Goal: Task Accomplishment & Management: Use online tool/utility

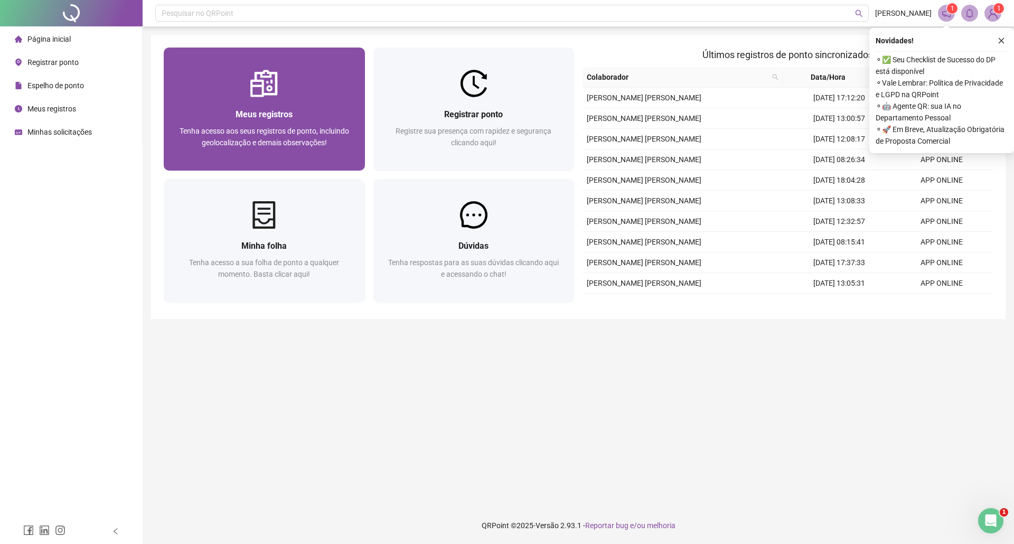
click at [220, 86] on div at bounding box center [264, 83] width 201 height 27
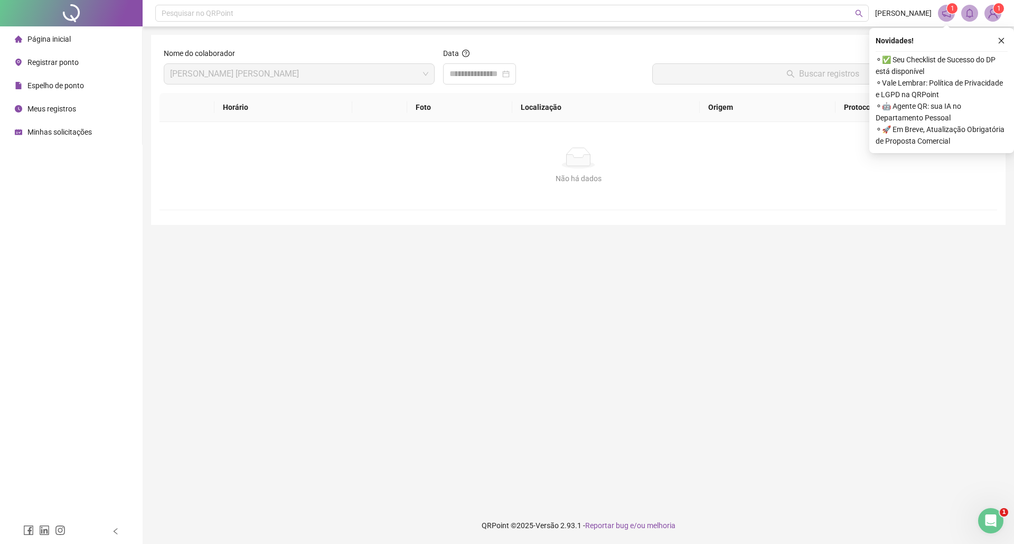
click at [75, 64] on span "Registrar ponto" at bounding box center [52, 62] width 51 height 8
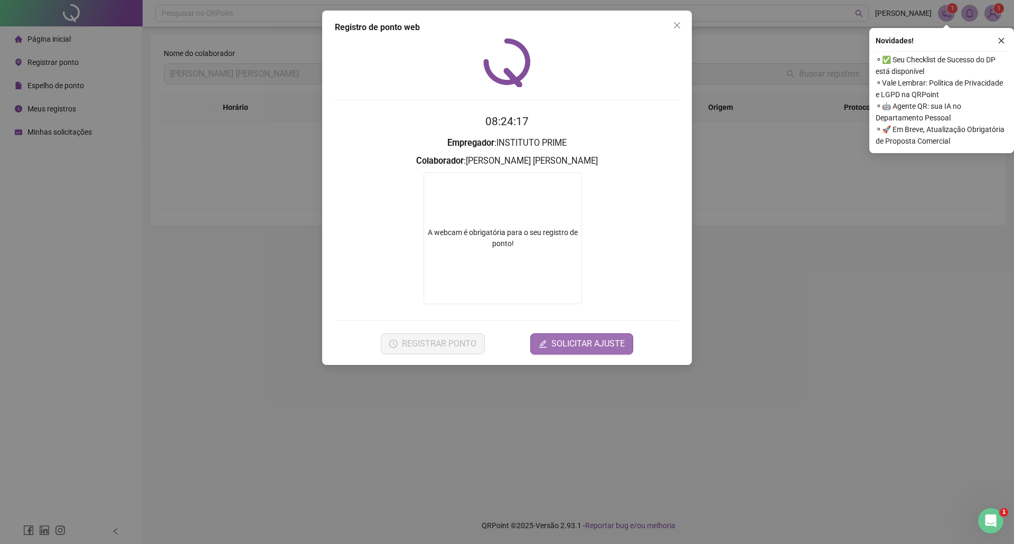
click at [597, 335] on button "SOLICITAR AJUSTE" at bounding box center [581, 343] width 103 height 21
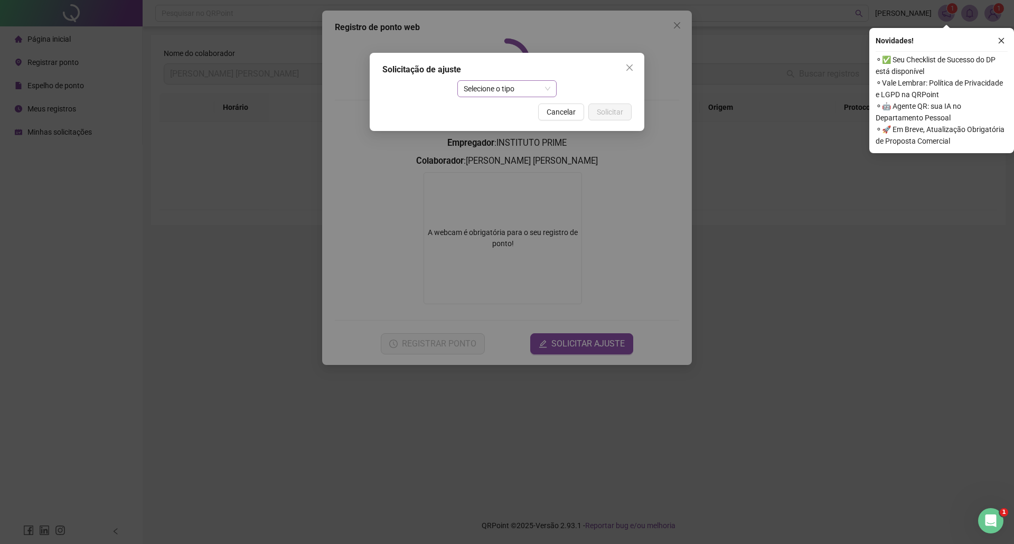
click at [550, 90] on span "Selecione o tipo" at bounding box center [507, 89] width 87 height 16
click at [514, 110] on div "Ajuste manual" at bounding box center [507, 110] width 83 height 12
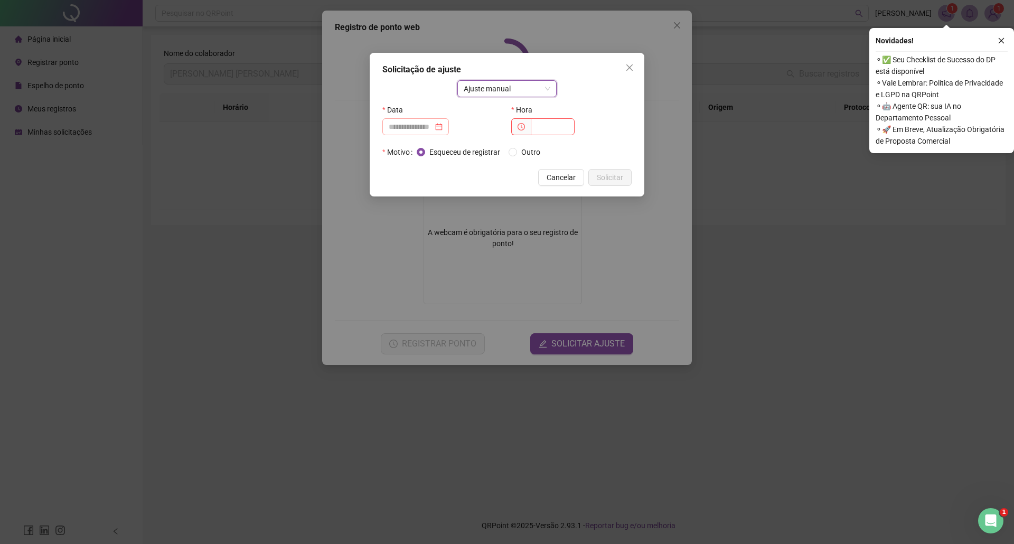
click at [443, 131] on div at bounding box center [416, 127] width 54 height 12
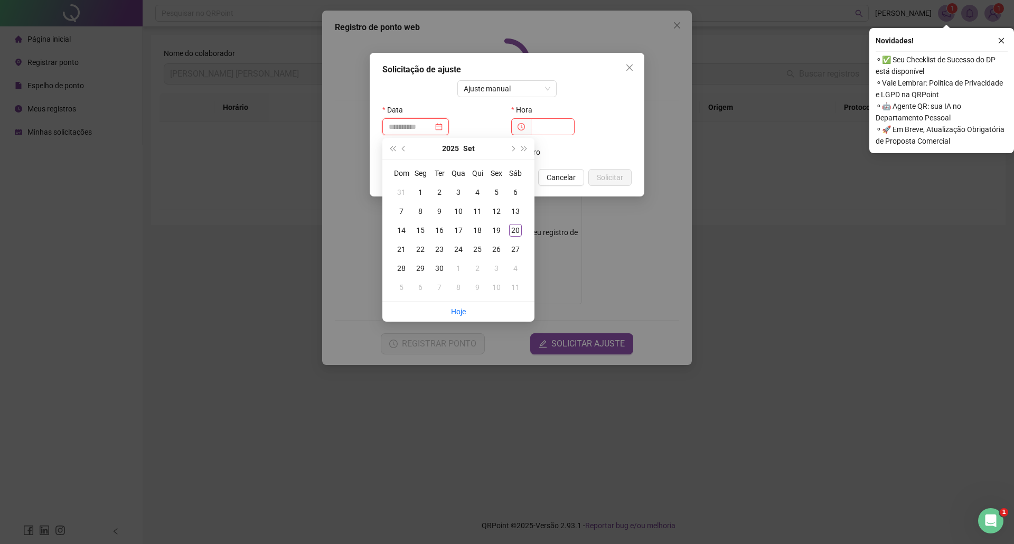
type input "**********"
click at [518, 231] on div "20" at bounding box center [515, 230] width 13 height 13
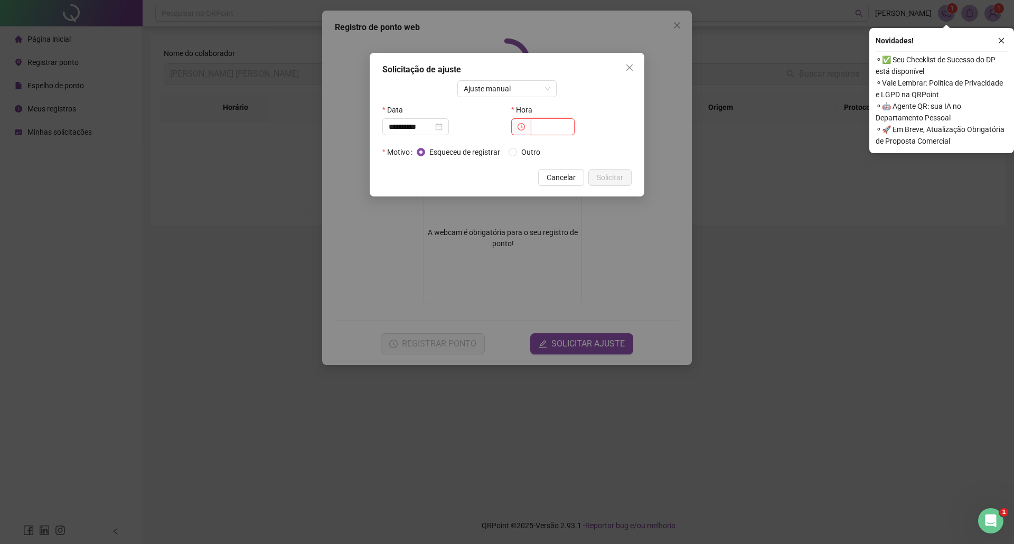
click at [556, 127] on input "text" at bounding box center [553, 126] width 44 height 17
type input "*****"
click at [609, 184] on button "Solicitar" at bounding box center [610, 177] width 43 height 17
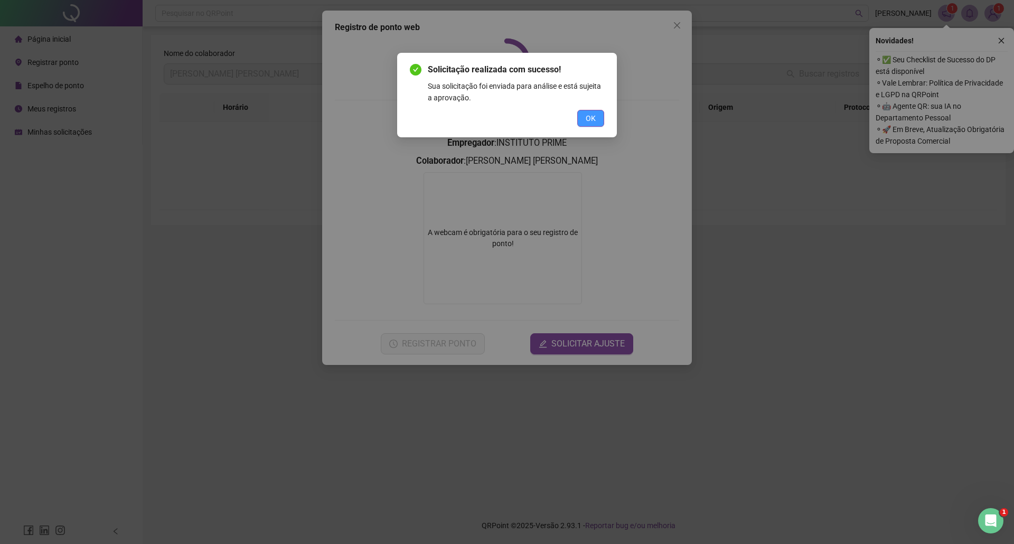
click at [592, 122] on span "OK" at bounding box center [591, 119] width 10 height 12
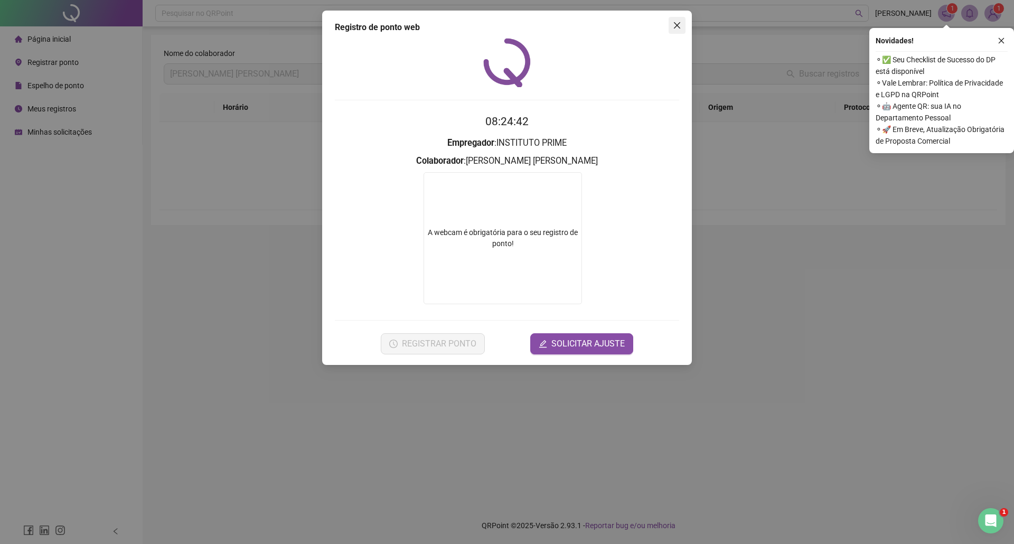
click at [675, 24] on icon "close" at bounding box center [677, 25] width 8 height 8
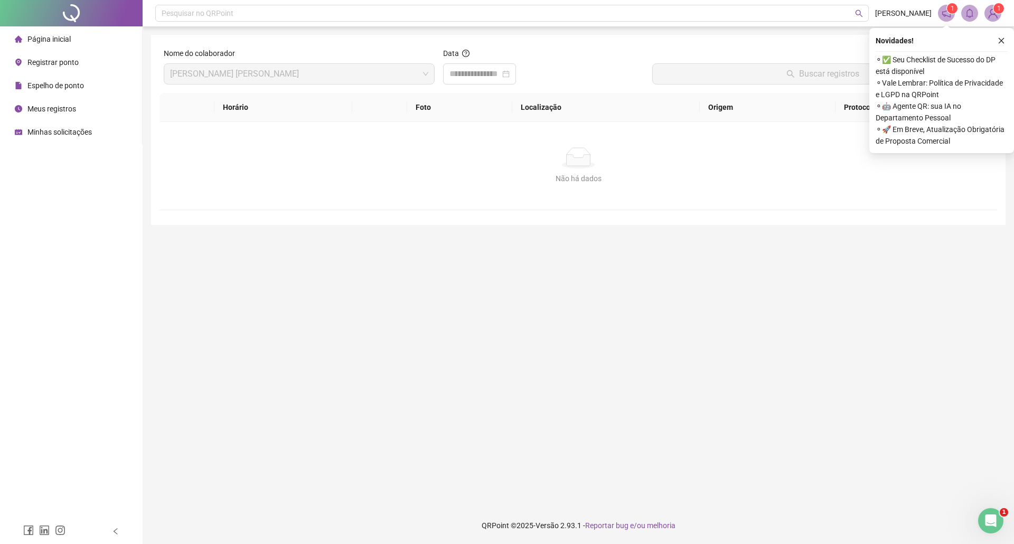
click at [1003, 5] on sup "1" at bounding box center [999, 8] width 11 height 11
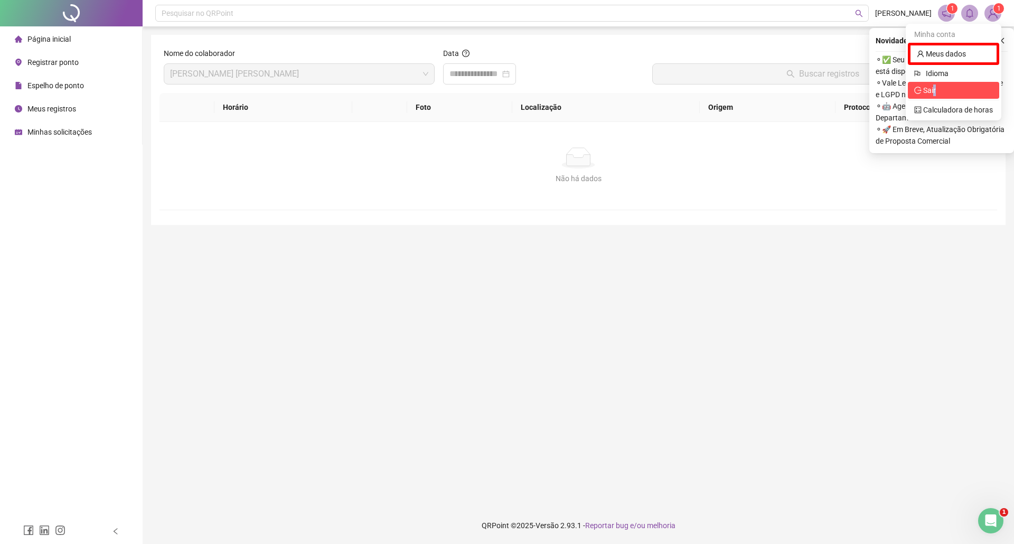
click at [935, 91] on span "Sair" at bounding box center [930, 90] width 13 height 8
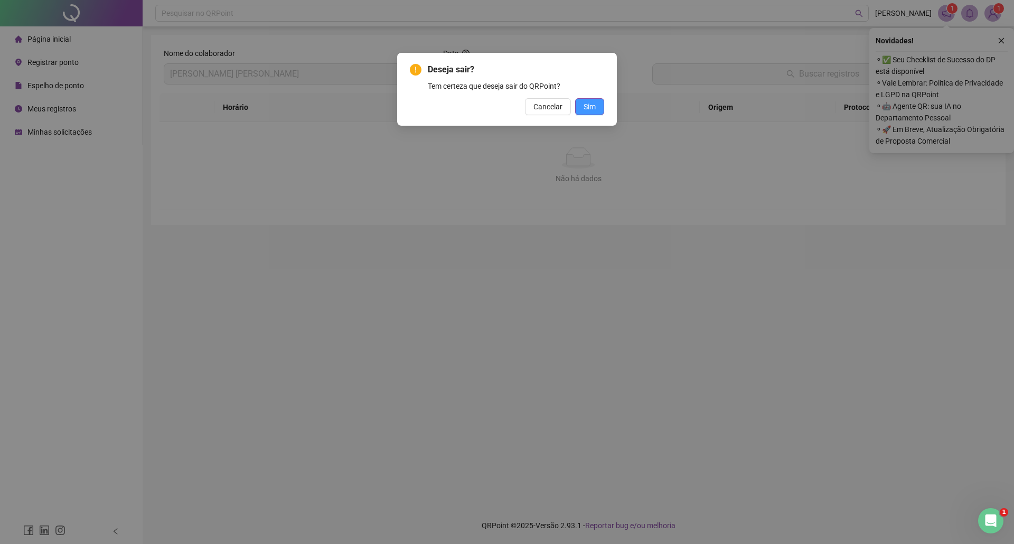
click at [589, 104] on span "Sim" at bounding box center [590, 107] width 12 height 12
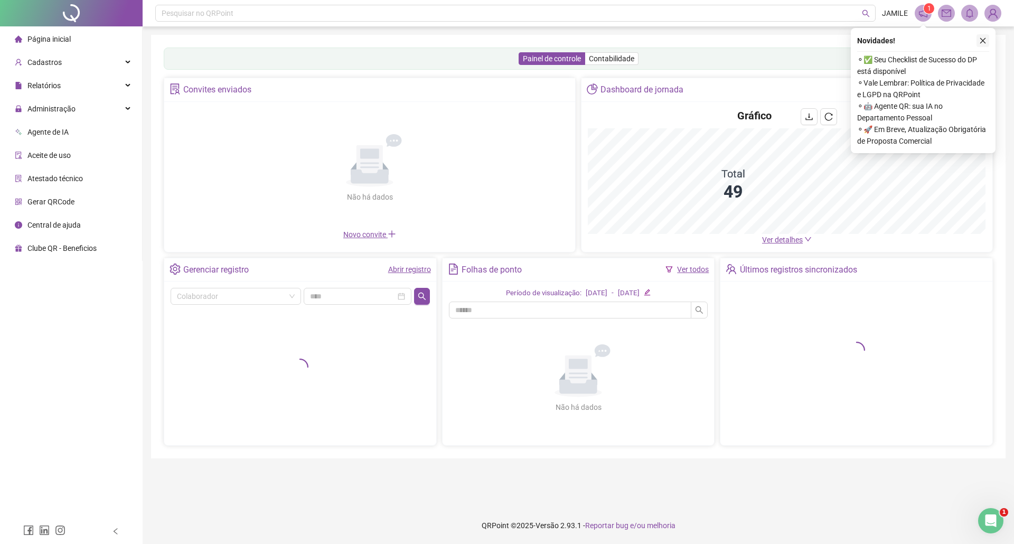
click at [988, 41] on button "button" at bounding box center [983, 40] width 13 height 13
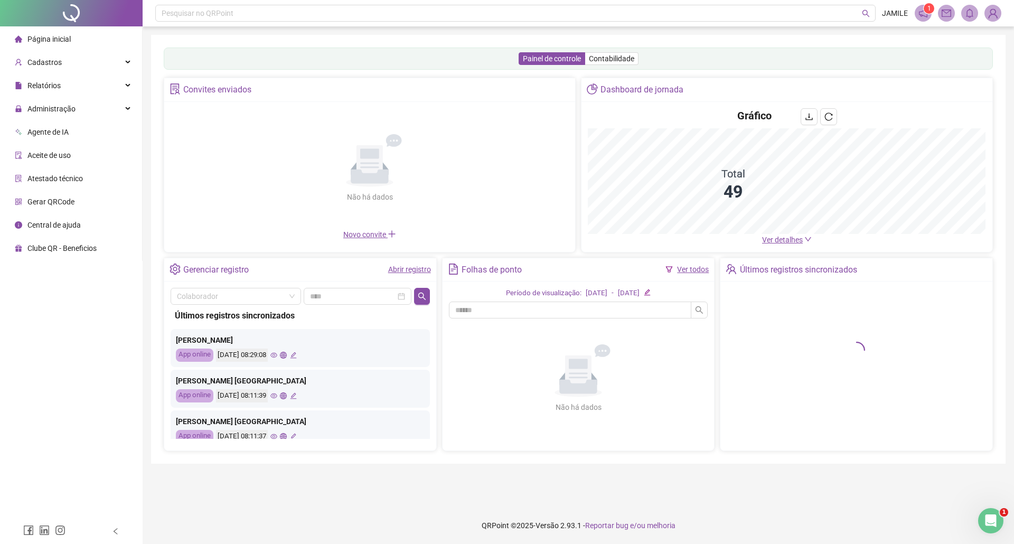
click at [282, 57] on div "Painel de controle Contabilidade" at bounding box center [579, 59] width 830 height 22
click at [22, 374] on div "Página inicial Cadastros Relatórios Administração Agente de IA Aceite de uso At…" at bounding box center [71, 259] width 143 height 519
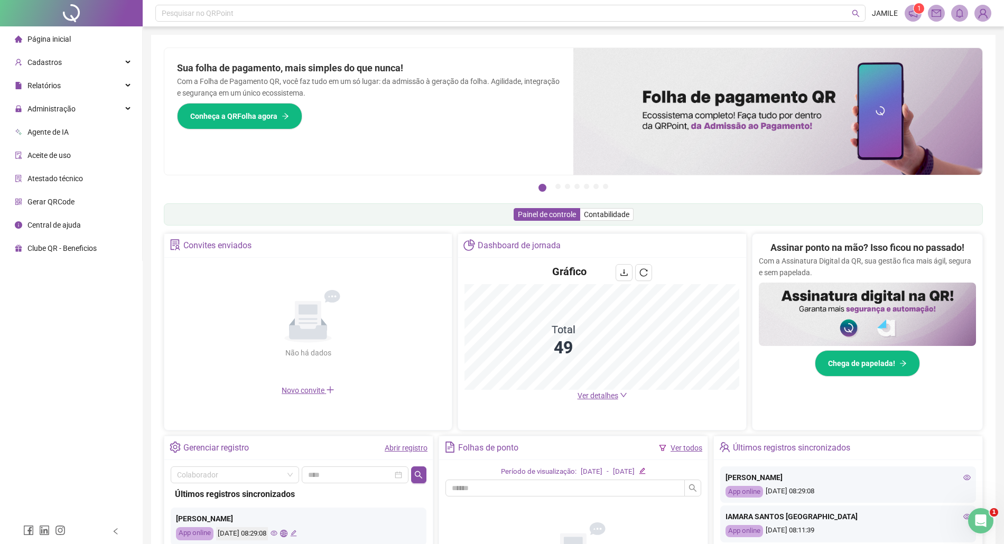
click at [558, 39] on div "Pague o QRPoint com Cartão de Crédito Sua assinatura: mais segurança, prática e…" at bounding box center [573, 339] width 844 height 608
click at [74, 108] on span "Administração" at bounding box center [51, 109] width 48 height 8
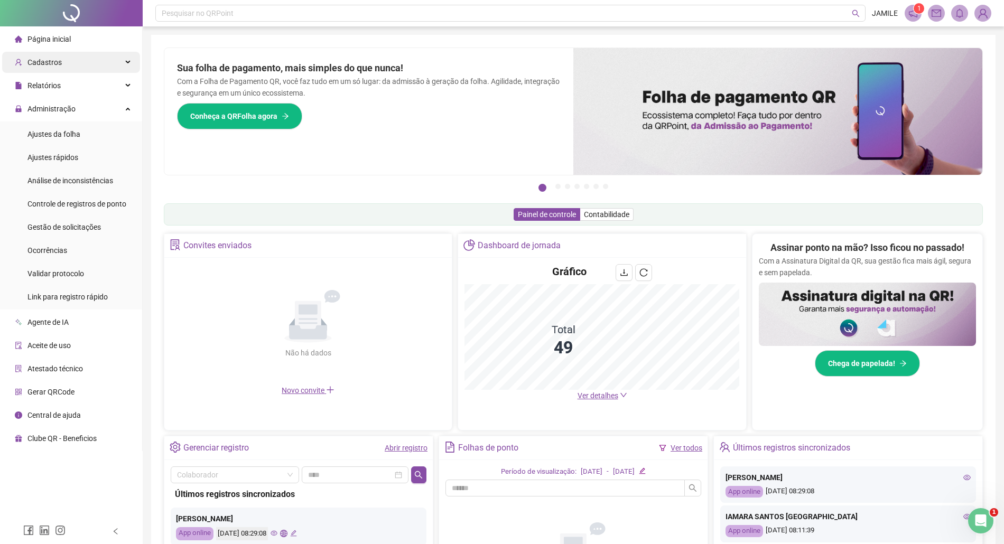
click at [68, 62] on div "Cadastros" at bounding box center [71, 62] width 138 height 21
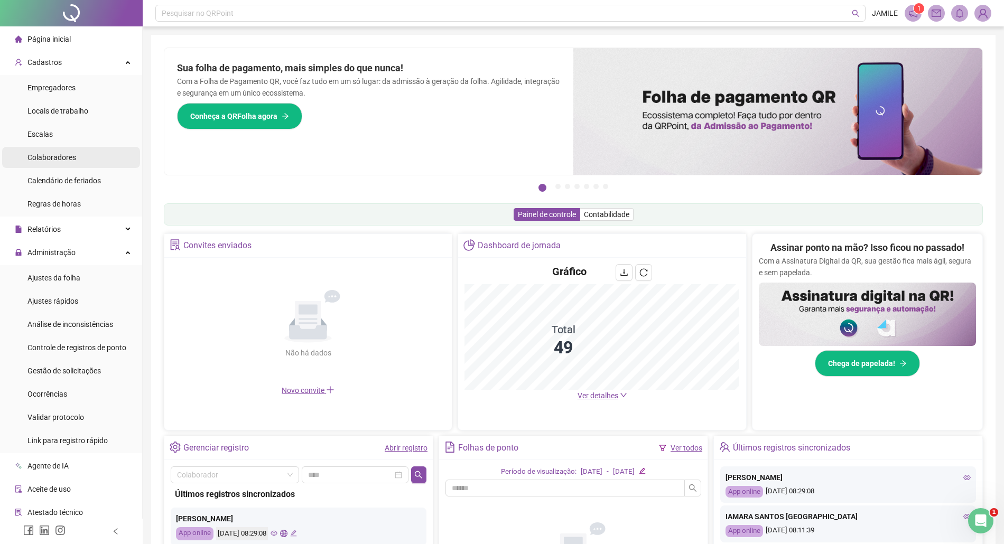
click at [58, 155] on span "Colaboradores" at bounding box center [51, 157] width 49 height 8
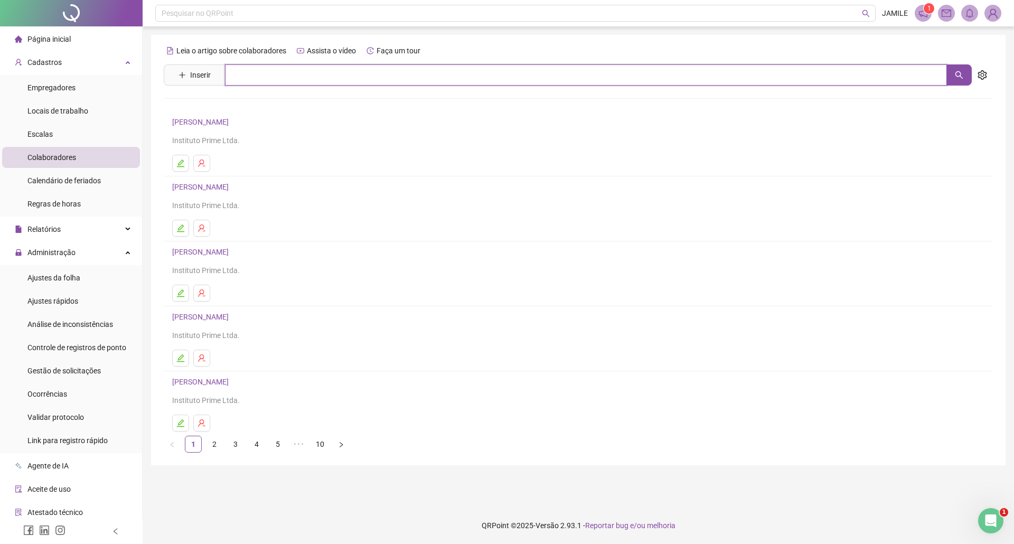
click at [312, 77] on input "text" at bounding box center [586, 74] width 722 height 21
click at [964, 79] on button "button" at bounding box center [959, 74] width 25 height 21
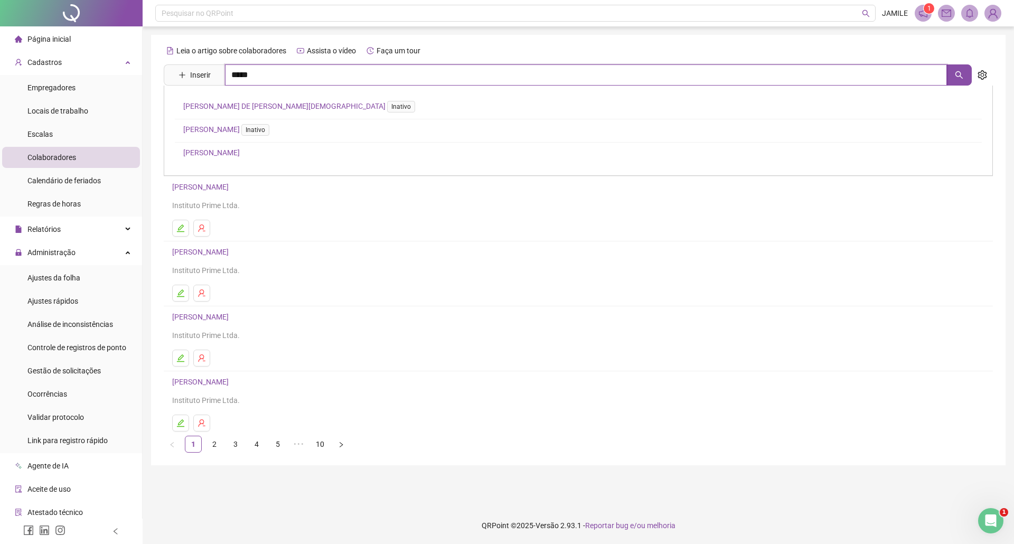
type input "*****"
click at [229, 129] on link "ANDRÉ LUIS BRANDÃO SILVA Inativo" at bounding box center [228, 129] width 90 height 8
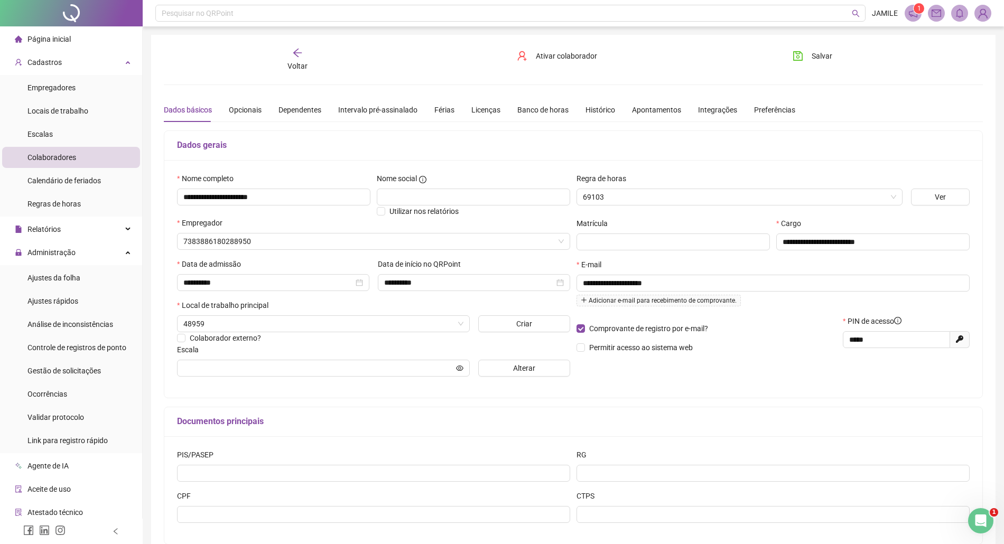
type input "**********"
drag, startPoint x: 288, startPoint y: 198, endPoint x: 148, endPoint y: 195, distance: 140.0
click at [148, 195] on div "**********" at bounding box center [573, 301] width 861 height 603
click at [667, 63] on div "Voltar Ativar colaborador Salvar" at bounding box center [573, 60] width 827 height 24
click at [301, 55] on icon "arrow-left" at bounding box center [297, 53] width 11 height 11
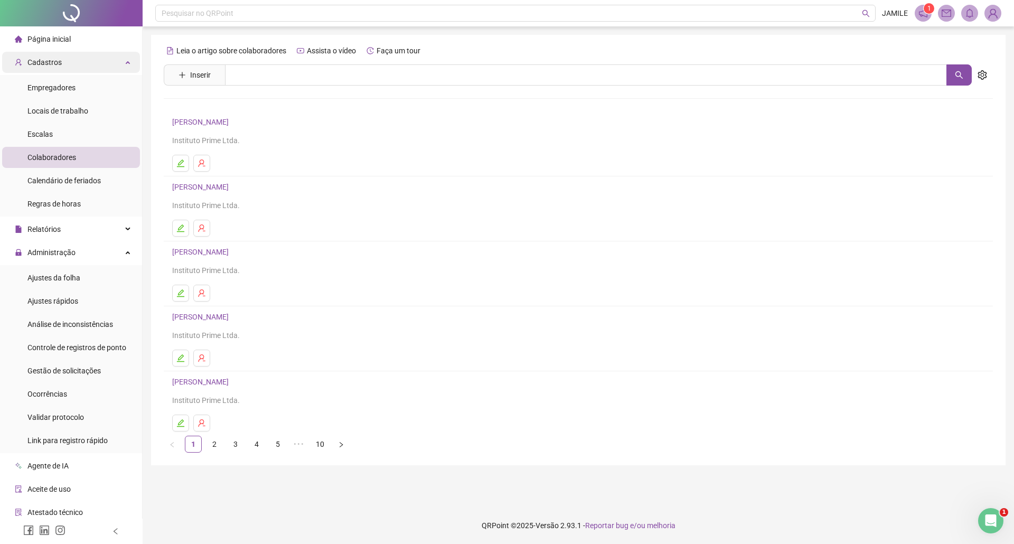
click at [92, 62] on div "Cadastros" at bounding box center [71, 62] width 138 height 21
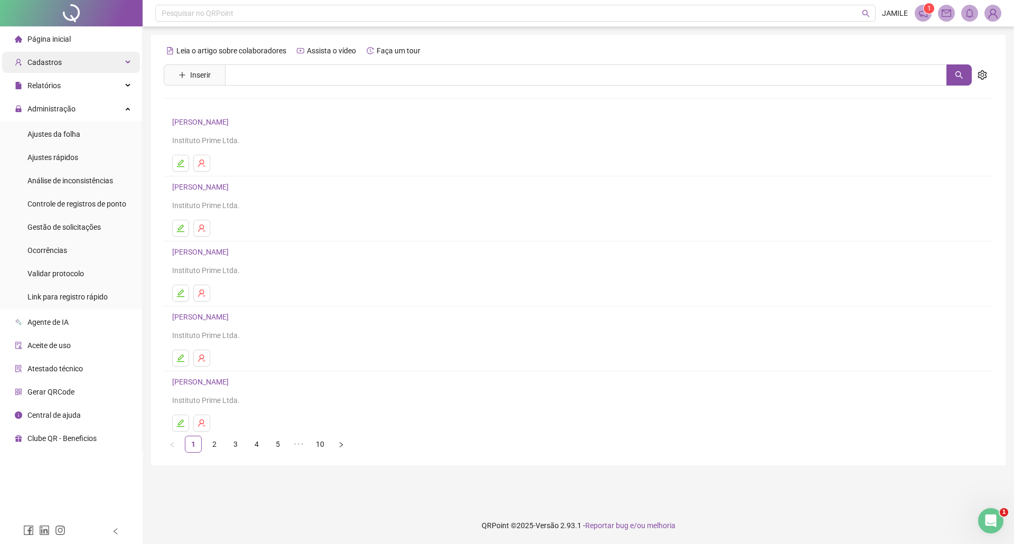
click at [121, 63] on div "Cadastros" at bounding box center [71, 62] width 138 height 21
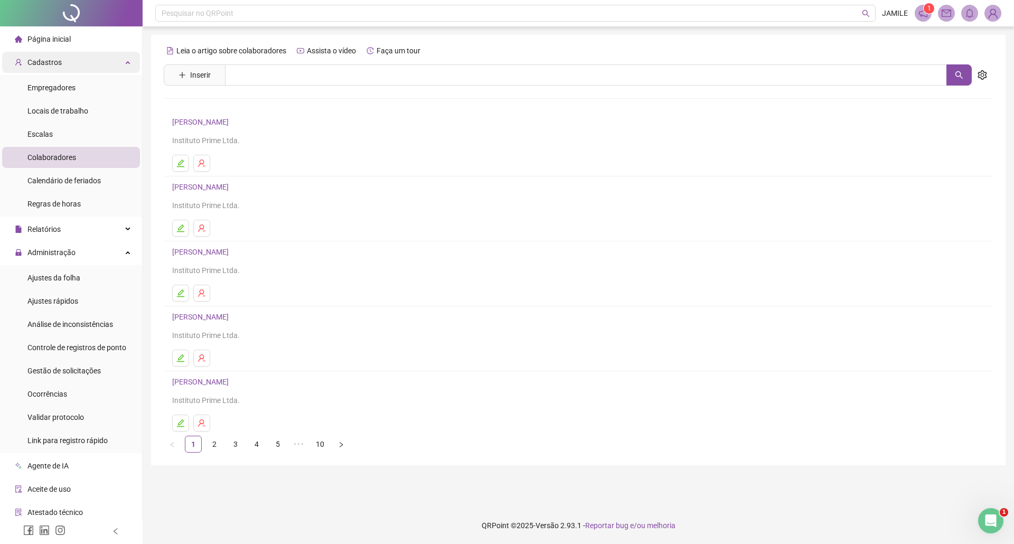
click at [98, 63] on div "Cadastros" at bounding box center [71, 62] width 138 height 21
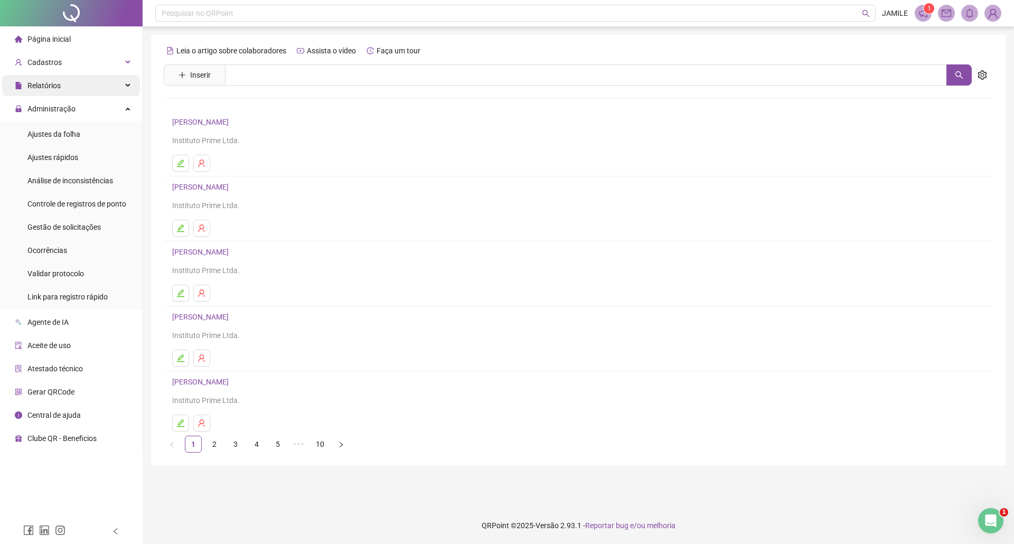
click at [102, 81] on div "Relatórios" at bounding box center [71, 85] width 138 height 21
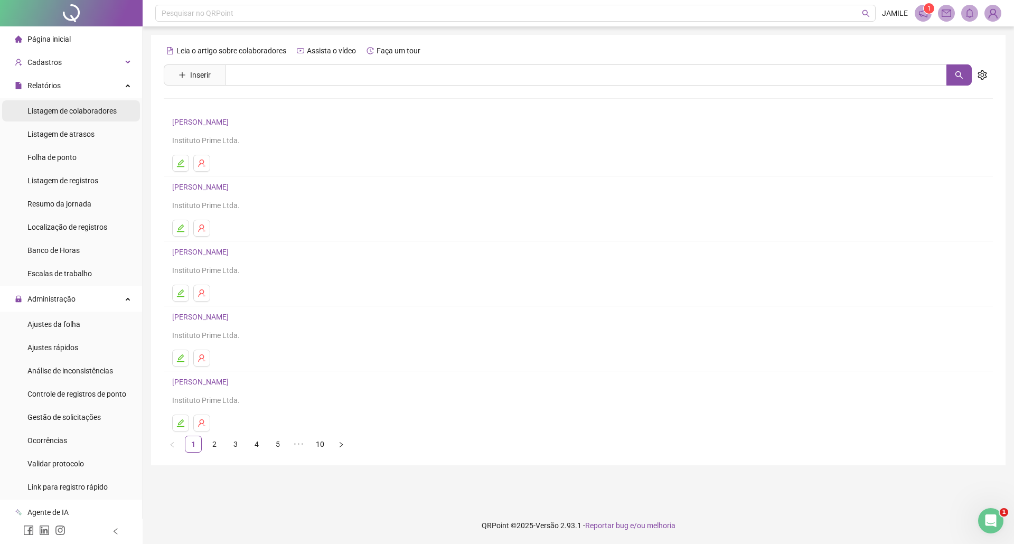
click at [99, 110] on span "Listagem de colaboradores" at bounding box center [71, 111] width 89 height 8
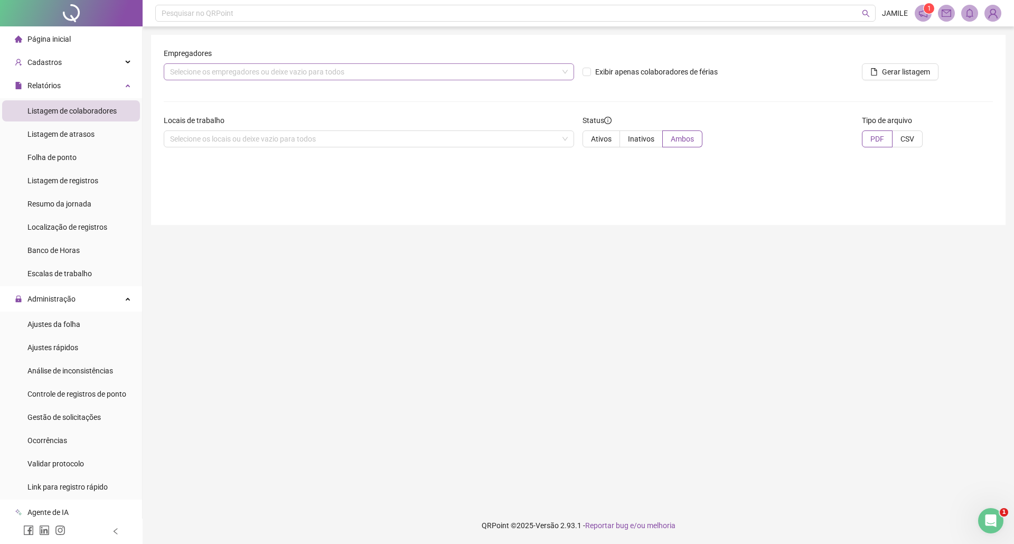
click at [562, 68] on div "Selecione os empregadores ou deixe vazio para todos" at bounding box center [369, 71] width 411 height 17
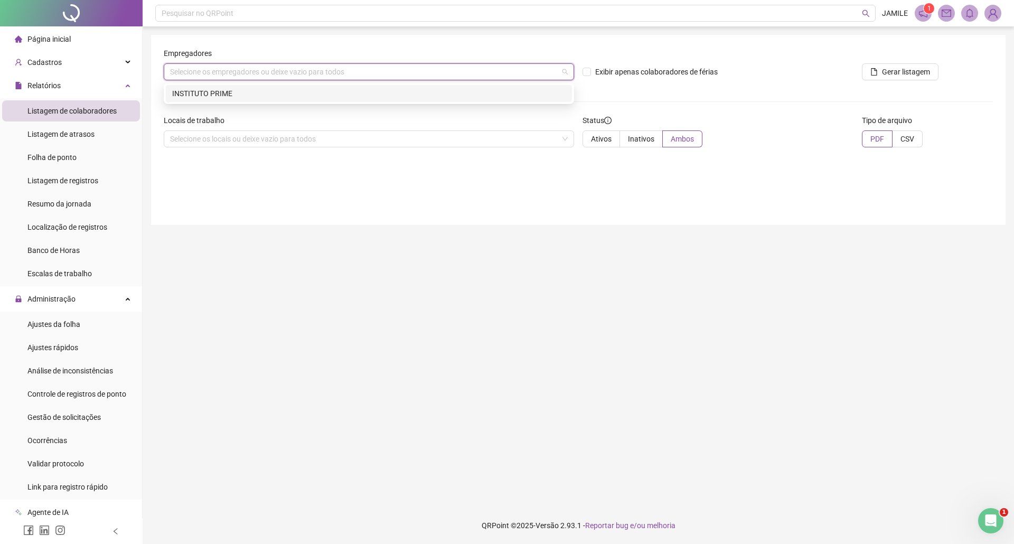
click at [490, 88] on div "INSTITUTO PRIME" at bounding box center [369, 94] width 394 height 12
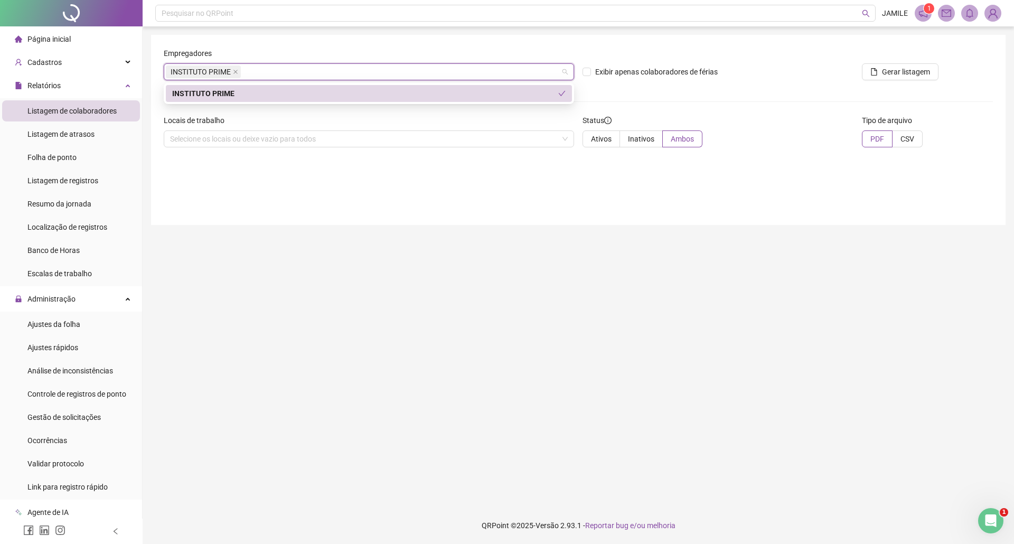
click at [642, 89] on form "Empregadores INSTITUTO PRIME Exibir apenas colaboradores de férias Gerar listag…" at bounding box center [579, 102] width 830 height 108
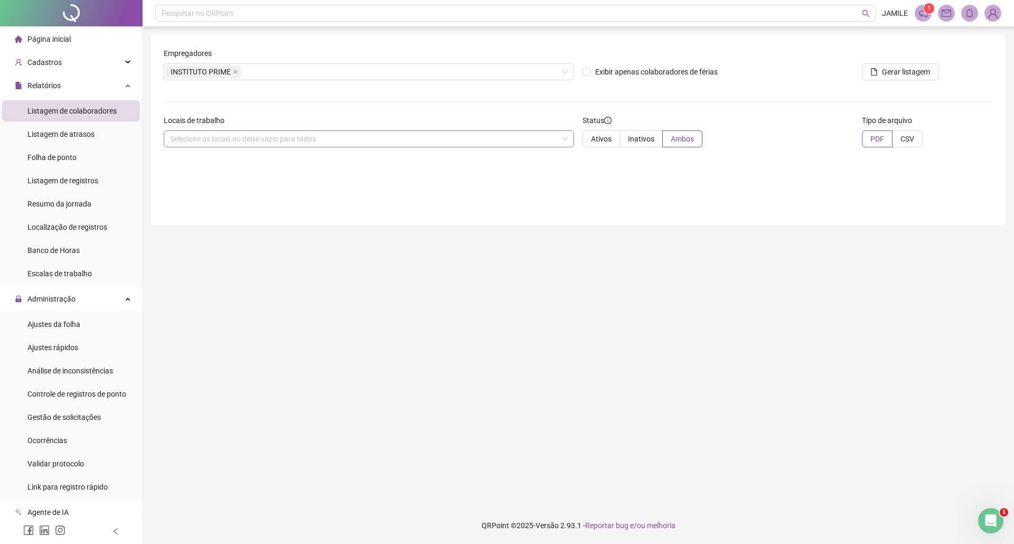
click at [420, 137] on div "Selecione os locais ou deixe vazio para todos" at bounding box center [369, 139] width 411 height 17
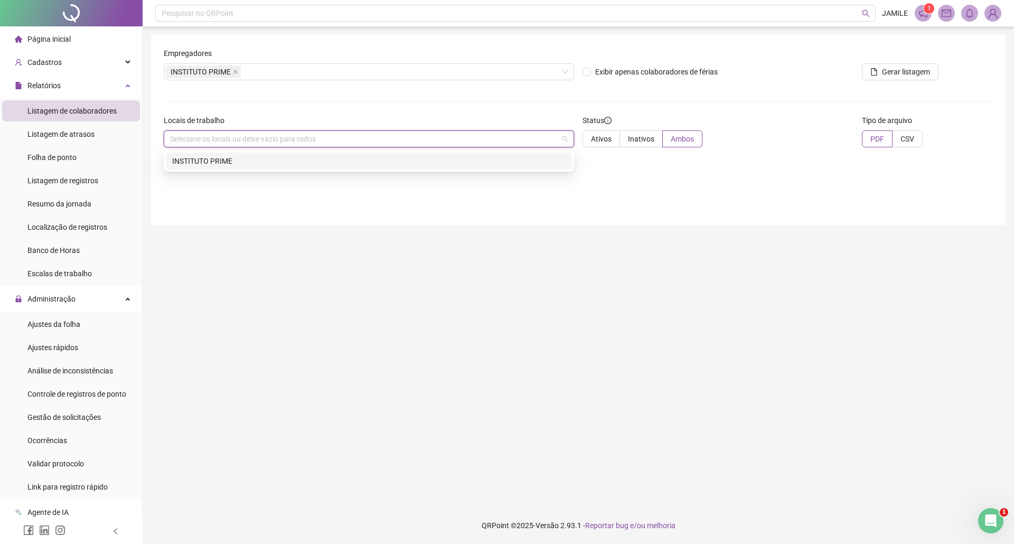
click at [277, 162] on div "INSTITUTO PRIME" at bounding box center [369, 161] width 394 height 12
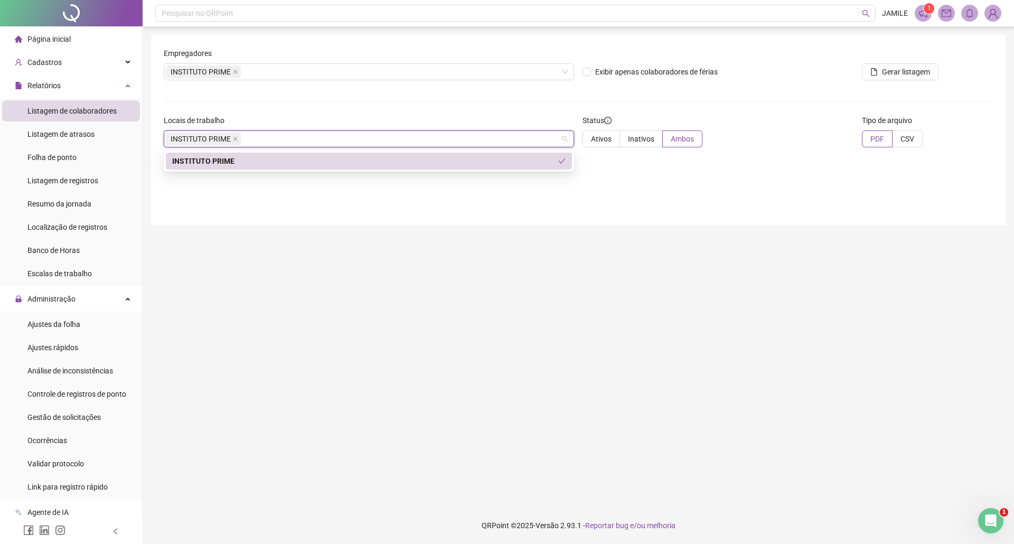
click at [450, 212] on div "Empregadores INSTITUTO PRIME Exibir apenas colaboradores de férias Gerar listag…" at bounding box center [578, 130] width 855 height 190
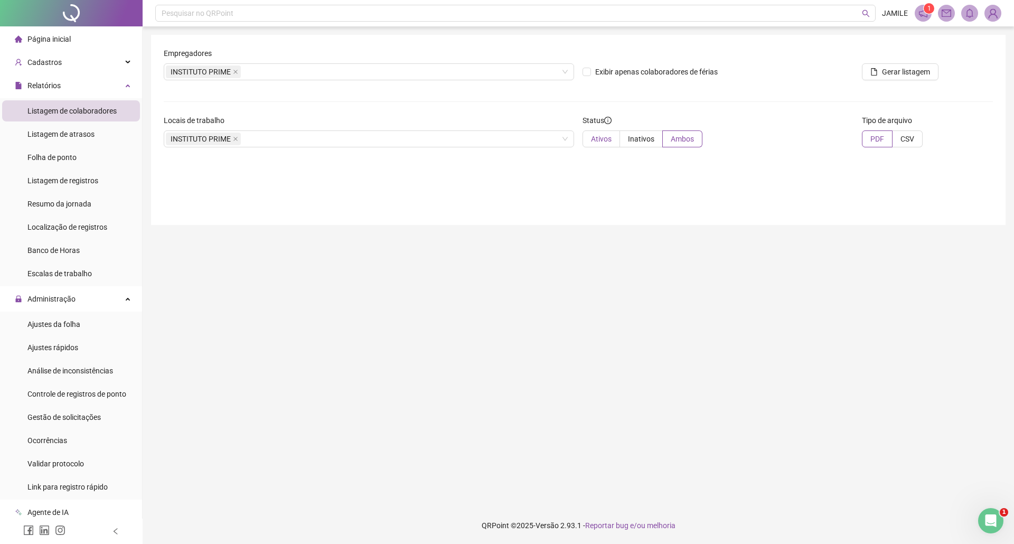
click at [600, 144] on label "Ativos" at bounding box center [602, 139] width 38 height 17
click at [640, 138] on span "Inativos" at bounding box center [641, 139] width 26 height 8
click at [890, 73] on span "Gerar listagem" at bounding box center [906, 72] width 48 height 12
click at [975, 22] on header "Pesquisar no QRPoint JAMILE 1 1" at bounding box center [579, 13] width 872 height 26
click at [971, 19] on span at bounding box center [970, 13] width 17 height 17
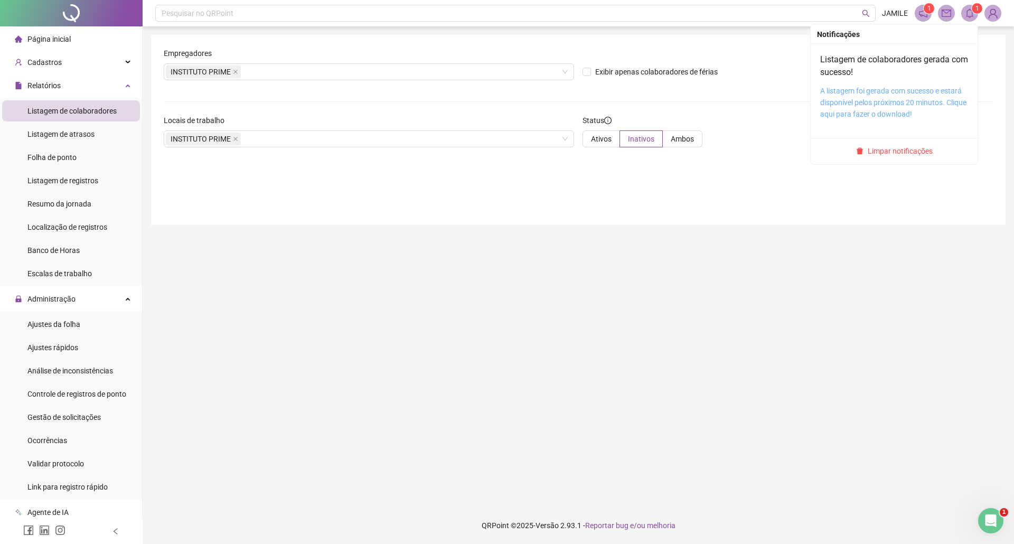
click at [867, 99] on link "A listagem foi gerada com sucesso e estará disponível pelos próximos 20 minutos…" at bounding box center [894, 103] width 146 height 32
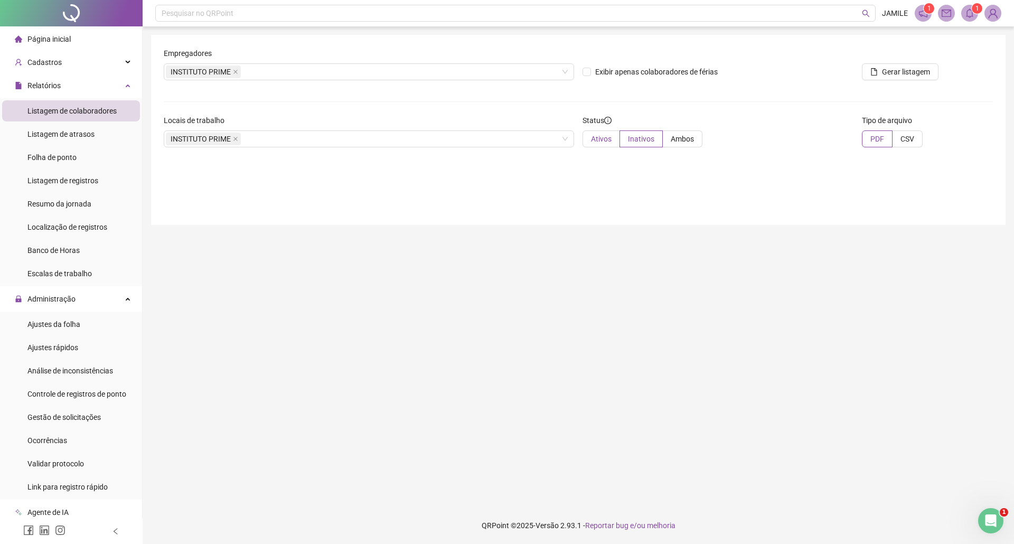
click at [603, 139] on span "Ativos" at bounding box center [601, 139] width 21 height 8
click at [895, 70] on span "Gerar listagem" at bounding box center [906, 72] width 48 height 12
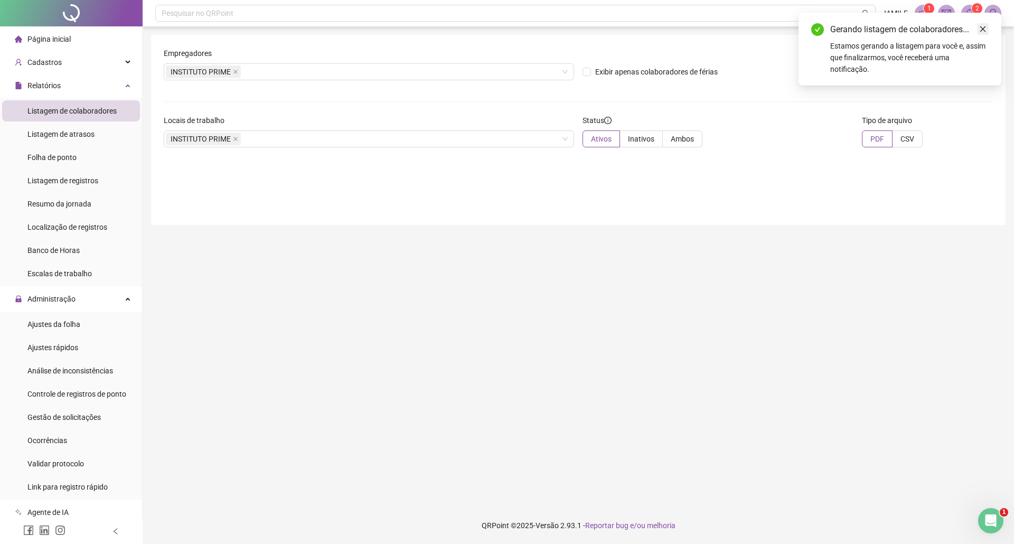
click at [983, 28] on icon "close" at bounding box center [983, 28] width 7 height 7
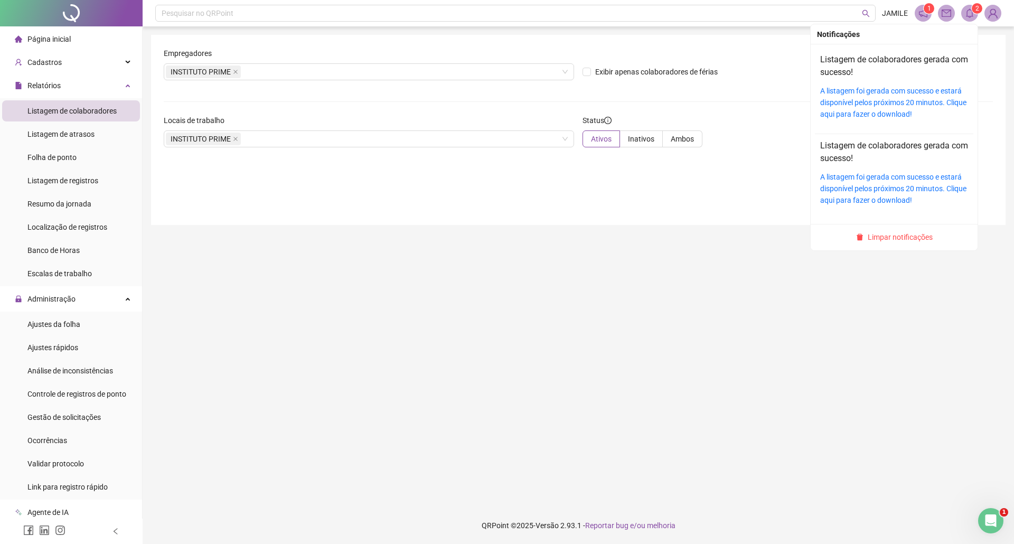
click at [969, 13] on icon "bell" at bounding box center [970, 13] width 10 height 10
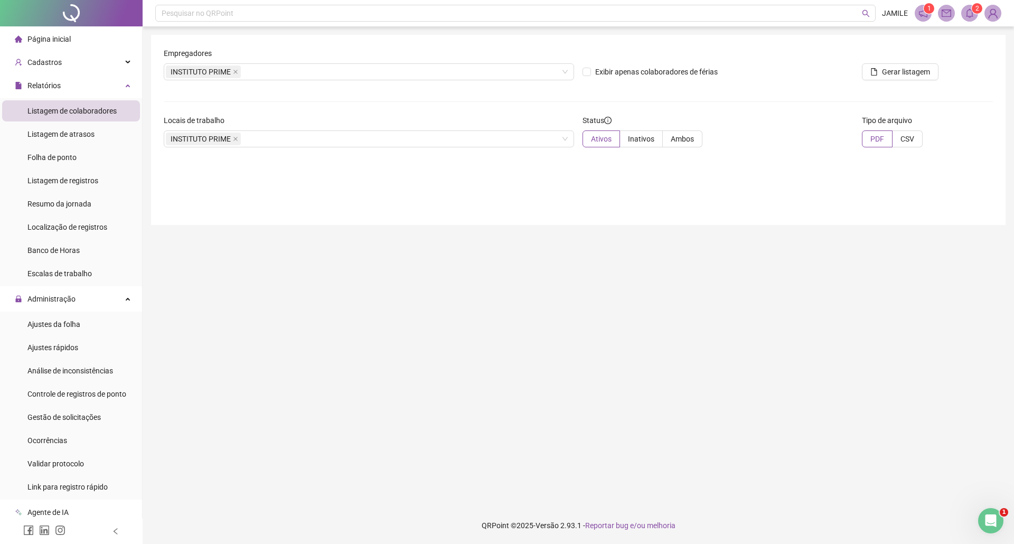
click at [977, 10] on span "2" at bounding box center [978, 8] width 4 height 7
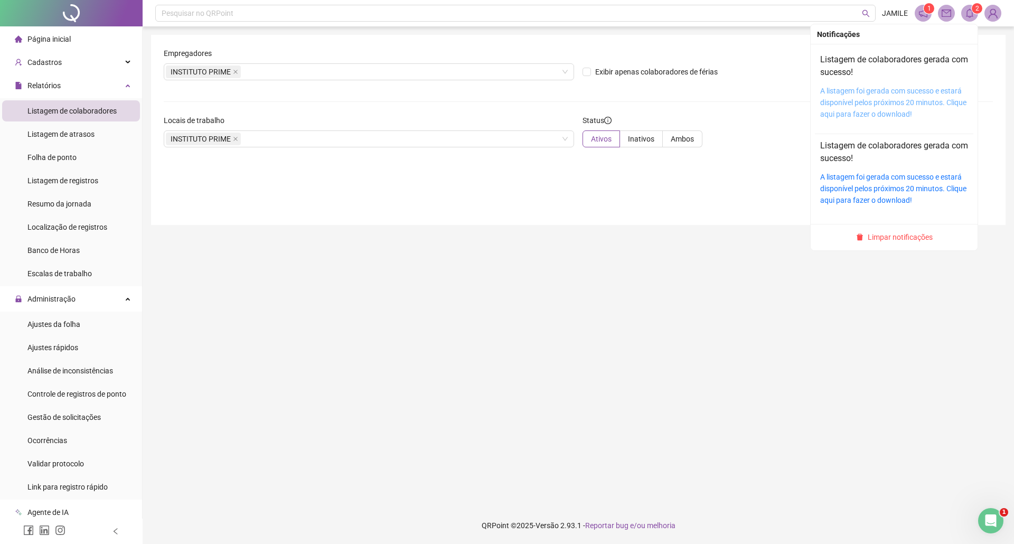
click at [911, 95] on link "A listagem foi gerada com sucesso e estará disponível pelos próximos 20 minutos…" at bounding box center [894, 103] width 146 height 32
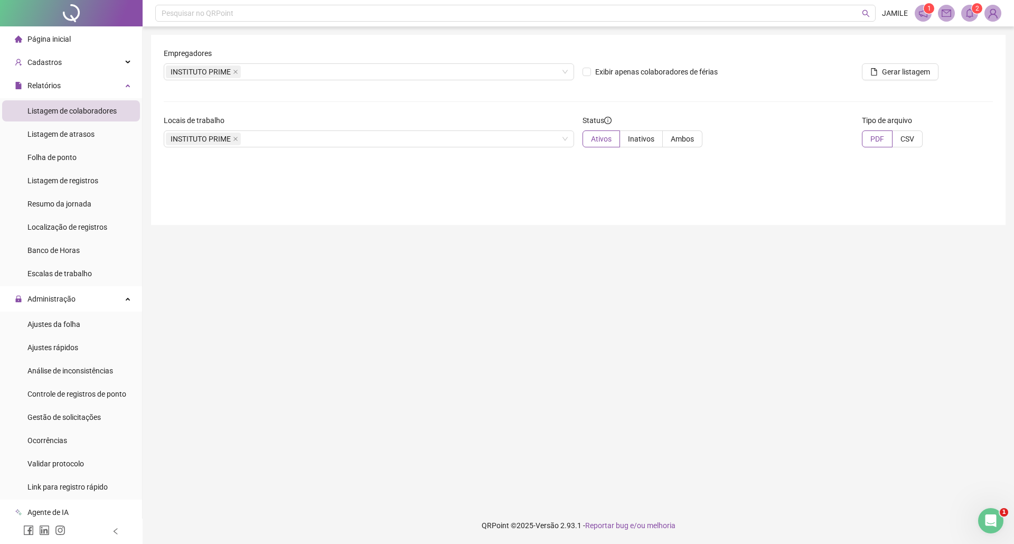
click at [968, 18] on span at bounding box center [970, 13] width 17 height 17
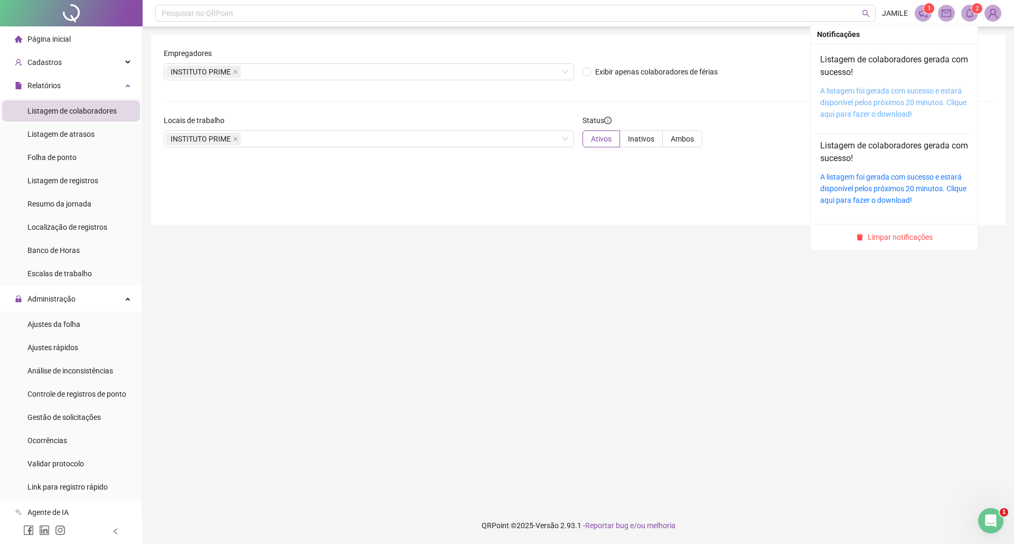
click at [857, 95] on link "A listagem foi gerada com sucesso e estará disponível pelos próximos 20 minutos…" at bounding box center [894, 103] width 146 height 32
